Goal: Find contact information: Find contact information

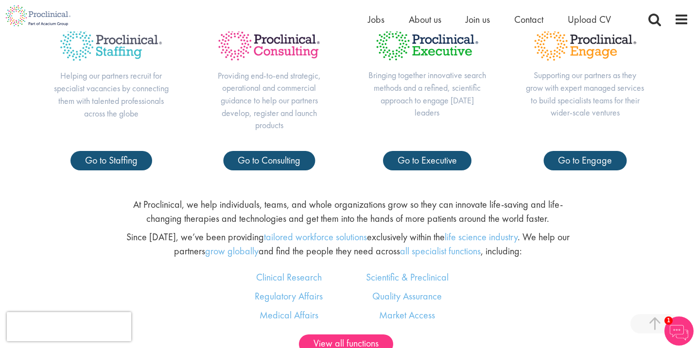
scroll to position [429, 0]
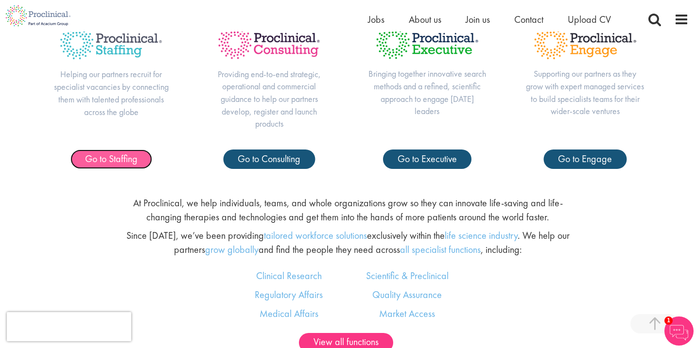
click at [121, 159] on span "Go to Staffing" at bounding box center [111, 159] width 52 height 13
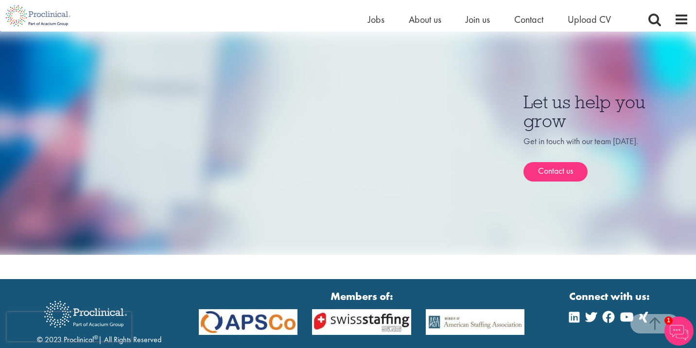
scroll to position [735, 0]
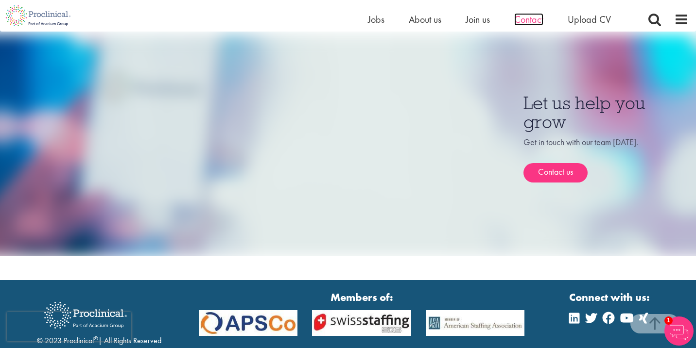
click at [526, 20] on span "Contact" at bounding box center [528, 19] width 29 height 13
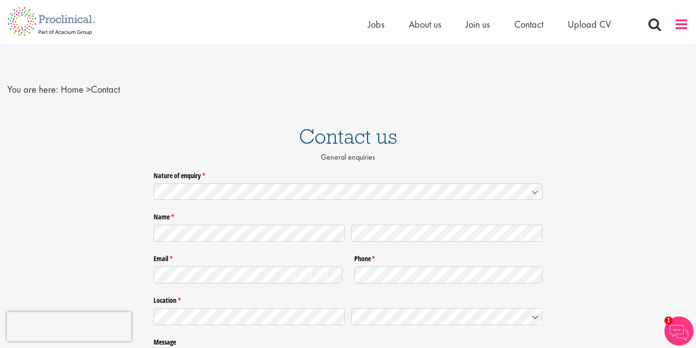
click at [680, 25] on span at bounding box center [681, 24] width 15 height 15
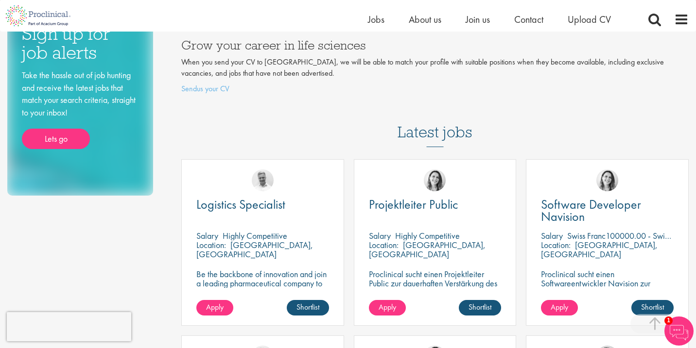
scroll to position [151, 0]
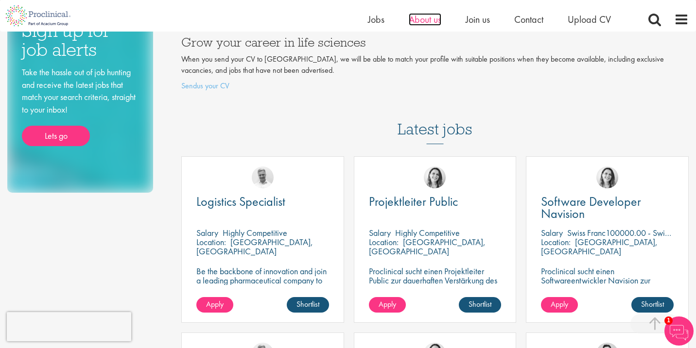
click at [429, 18] on span "About us" at bounding box center [425, 19] width 33 height 13
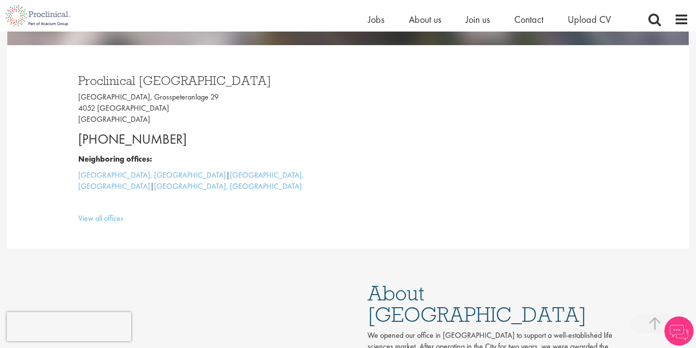
scroll to position [259, 0]
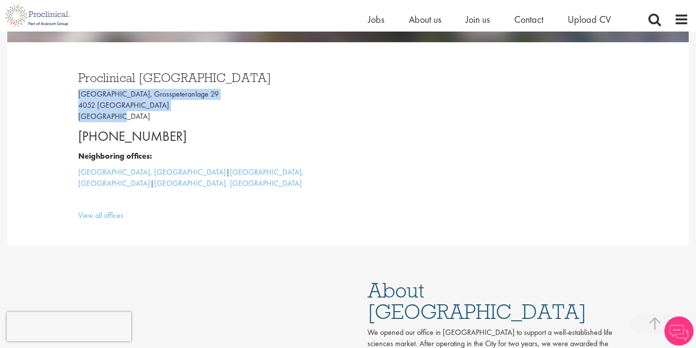
drag, startPoint x: 117, startPoint y: 117, endPoint x: 79, endPoint y: 93, distance: 45.4
click at [79, 93] on p "Grosspeter Tower, Grosspeteranlage 29 4052 Basel Switzerland" at bounding box center [209, 106] width 262 height 34
copy p "Grosspeter Tower, Grosspeteranlage 29 4052 Basel Switzerland"
click at [530, 22] on span "Contact" at bounding box center [528, 19] width 29 height 13
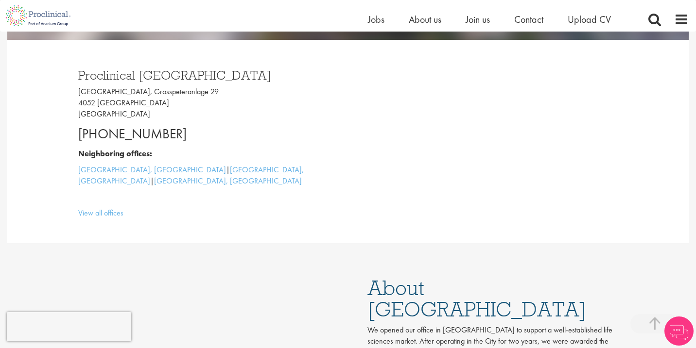
drag, startPoint x: 184, startPoint y: 133, endPoint x: 65, endPoint y: 129, distance: 119.1
click at [65, 129] on div "Proclinical [GEOGRAPHIC_DATA] [GEOGRAPHIC_DATA], [STREET_ADDRESS] [PHONE_NUMBER…" at bounding box center [348, 142] width 569 height 204
copy p "[PHONE_NUMBER]"
